Goal: Task Accomplishment & Management: Use online tool/utility

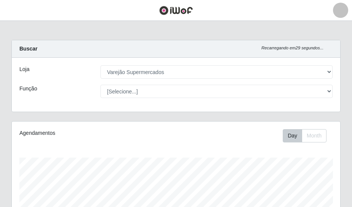
select select "237"
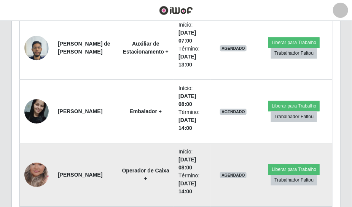
scroll to position [542, 0]
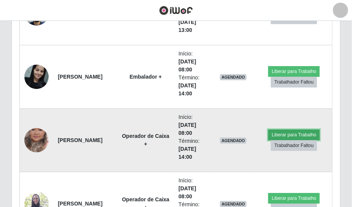
click at [287, 131] on button "Liberar para Trabalho" at bounding box center [293, 135] width 51 height 11
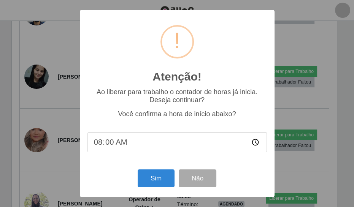
click at [125, 145] on input "08:00" at bounding box center [176, 142] width 179 height 20
type input "07:57"
click at [157, 178] on button "Sim" at bounding box center [156, 179] width 37 height 18
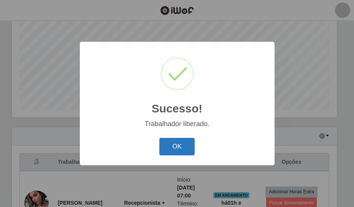
click at [170, 147] on button "OK" at bounding box center [176, 147] width 35 height 18
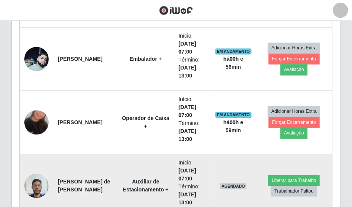
scroll to position [404, 0]
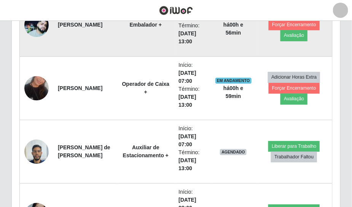
click at [34, 27] on img at bounding box center [36, 25] width 24 height 24
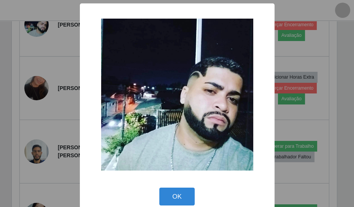
click at [44, 27] on div "× OK Cancel" at bounding box center [177, 103] width 354 height 207
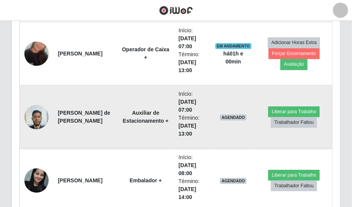
scroll to position [473, 0]
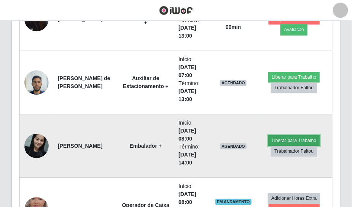
click at [275, 141] on button "Liberar para Trabalho" at bounding box center [293, 140] width 51 height 11
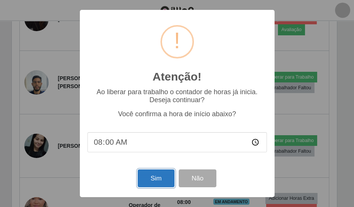
click at [153, 184] on button "Sim" at bounding box center [156, 179] width 37 height 18
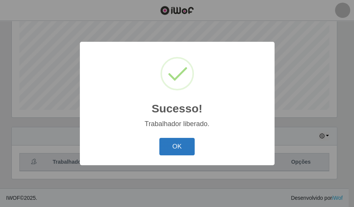
click at [167, 152] on button "OK" at bounding box center [176, 147] width 35 height 18
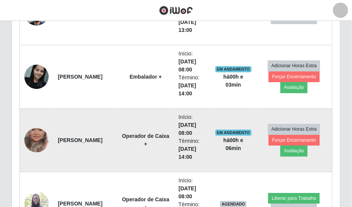
scroll to position [606, 0]
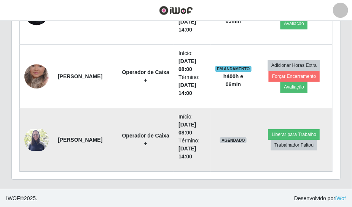
click at [35, 143] on img at bounding box center [36, 140] width 24 height 22
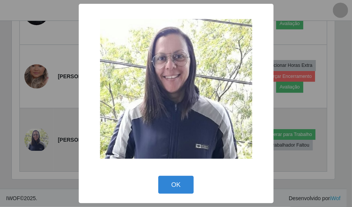
scroll to position [158, 325]
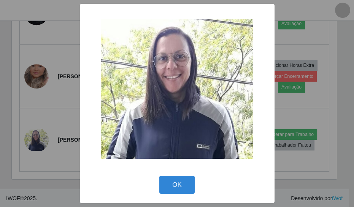
click at [35, 142] on div "× OK Cancel" at bounding box center [177, 103] width 354 height 207
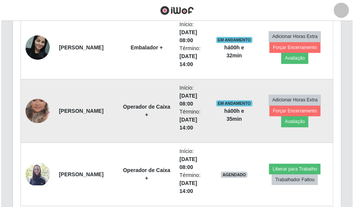
scroll to position [606, 0]
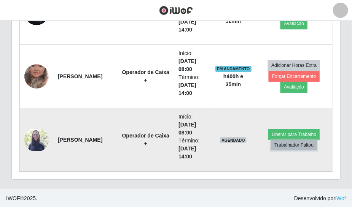
click at [300, 143] on button "Trabalhador Faltou" at bounding box center [294, 145] width 46 height 11
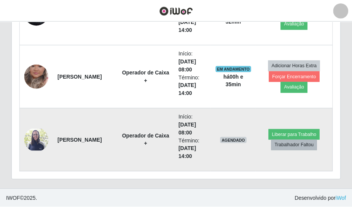
scroll to position [158, 325]
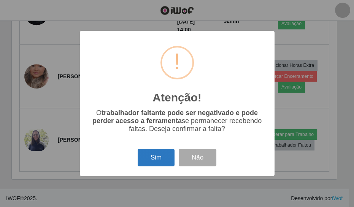
click at [154, 159] on button "Sim" at bounding box center [156, 158] width 37 height 18
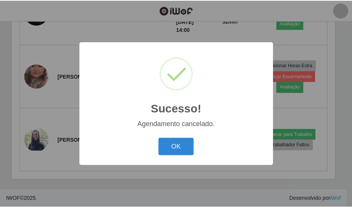
scroll to position [543, 0]
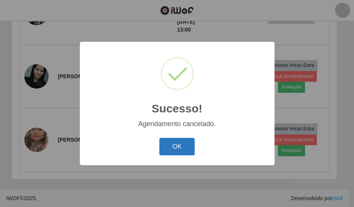
click at [184, 148] on button "OK" at bounding box center [176, 147] width 35 height 18
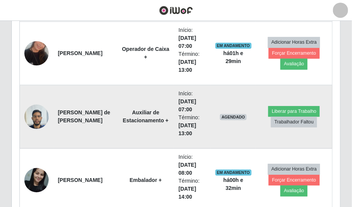
scroll to position [404, 0]
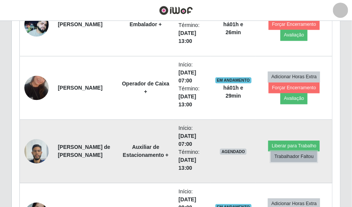
click at [290, 156] on button "Trabalhador Faltou" at bounding box center [294, 156] width 46 height 11
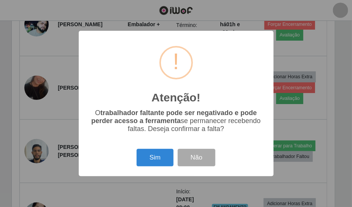
scroll to position [158, 325]
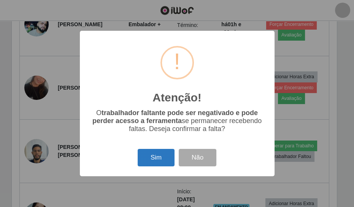
click at [149, 167] on button "Sim" at bounding box center [156, 158] width 37 height 18
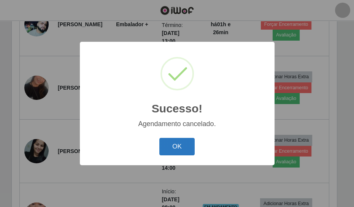
click at [188, 148] on button "OK" at bounding box center [176, 147] width 35 height 18
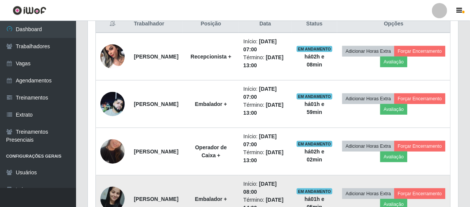
scroll to position [158, 370]
